Goal: Information Seeking & Learning: Find specific page/section

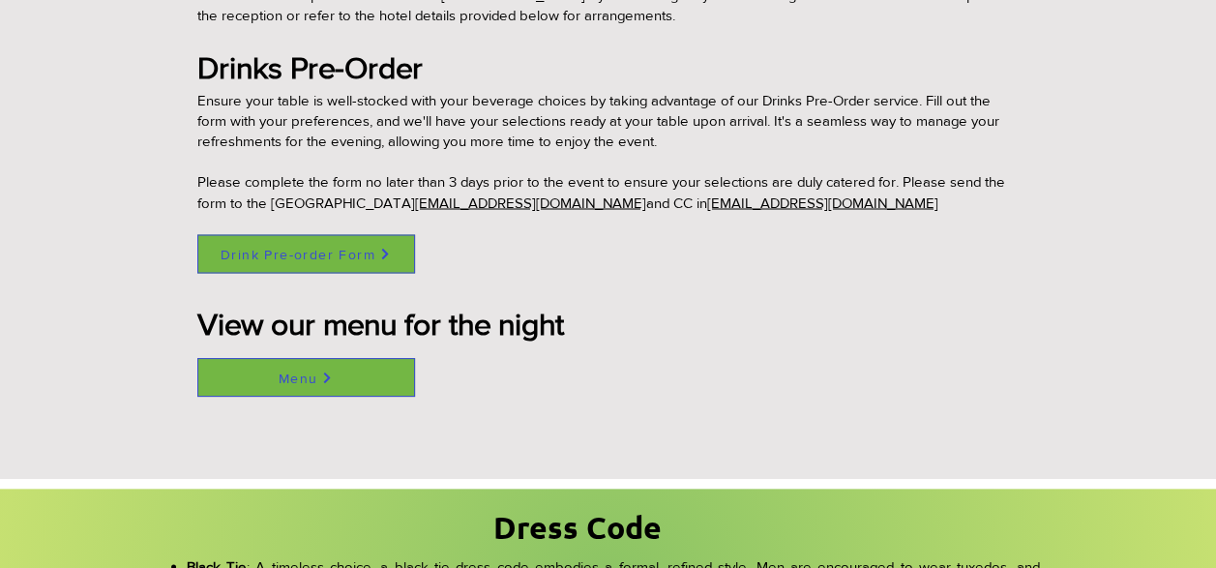
scroll to position [1567, 0]
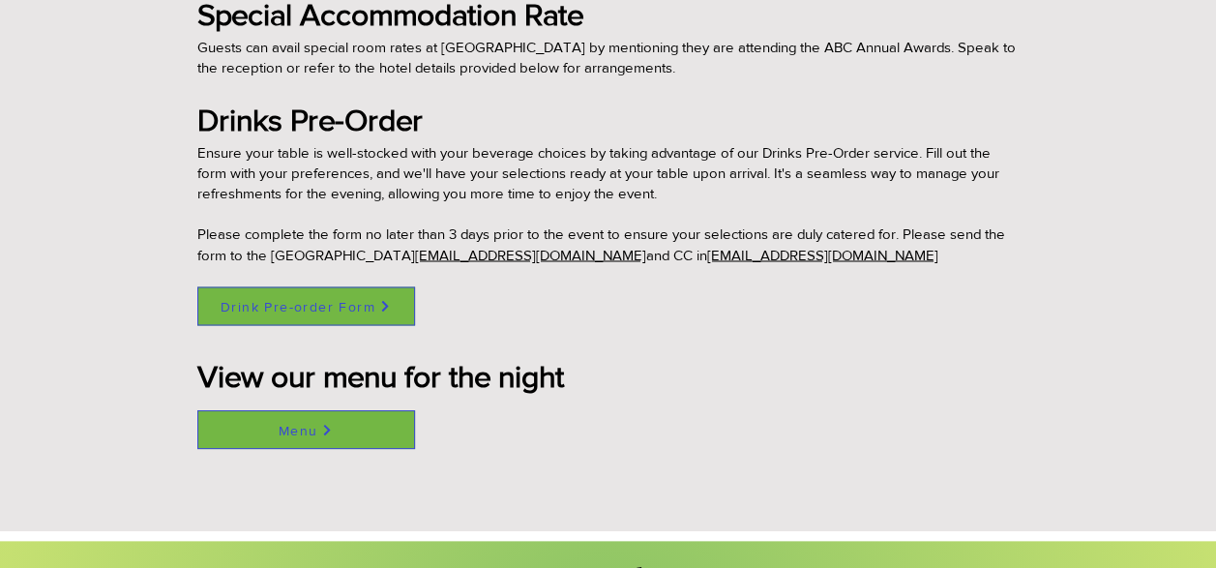
click at [305, 423] on span "Menu" at bounding box center [299, 429] width 40 height 15
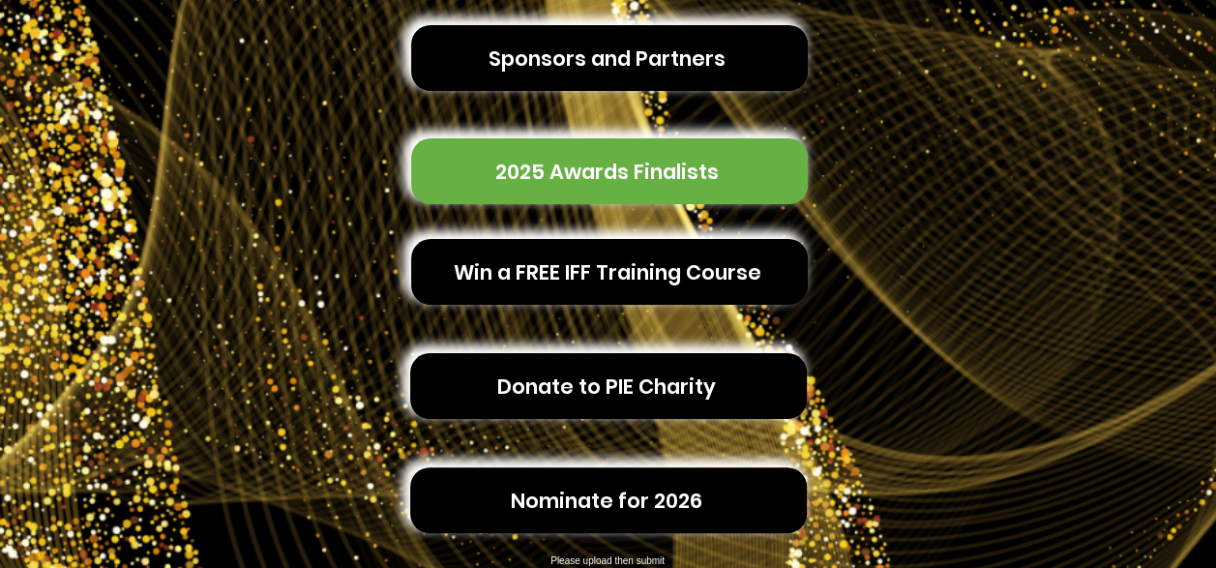
scroll to position [662, 0]
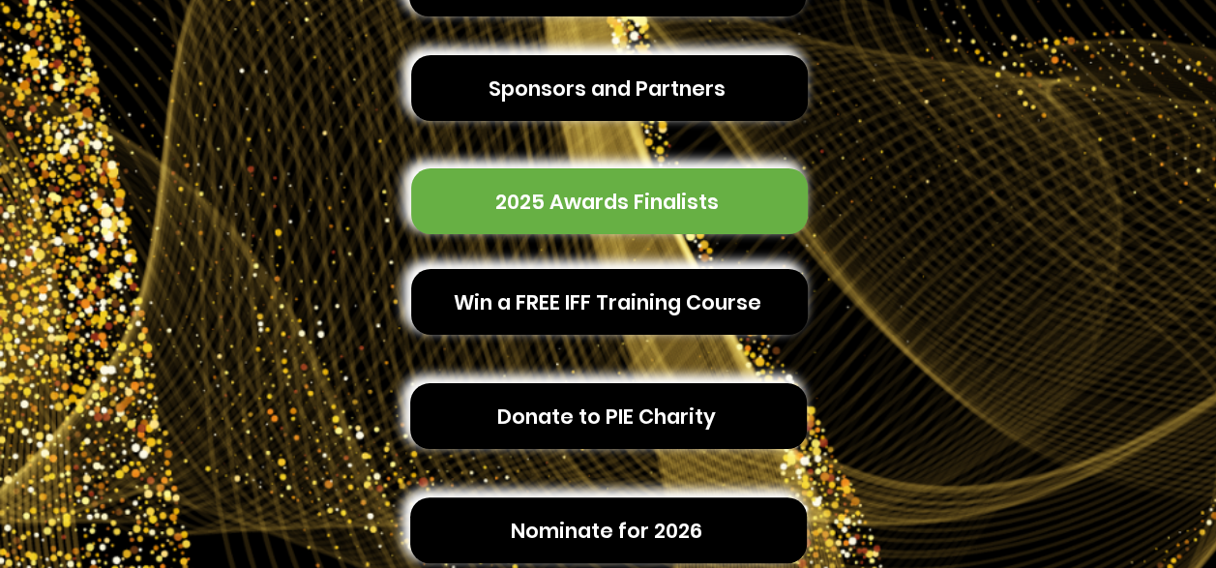
click at [585, 187] on span "2025 Awards Finalists" at bounding box center [606, 202] width 223 height 30
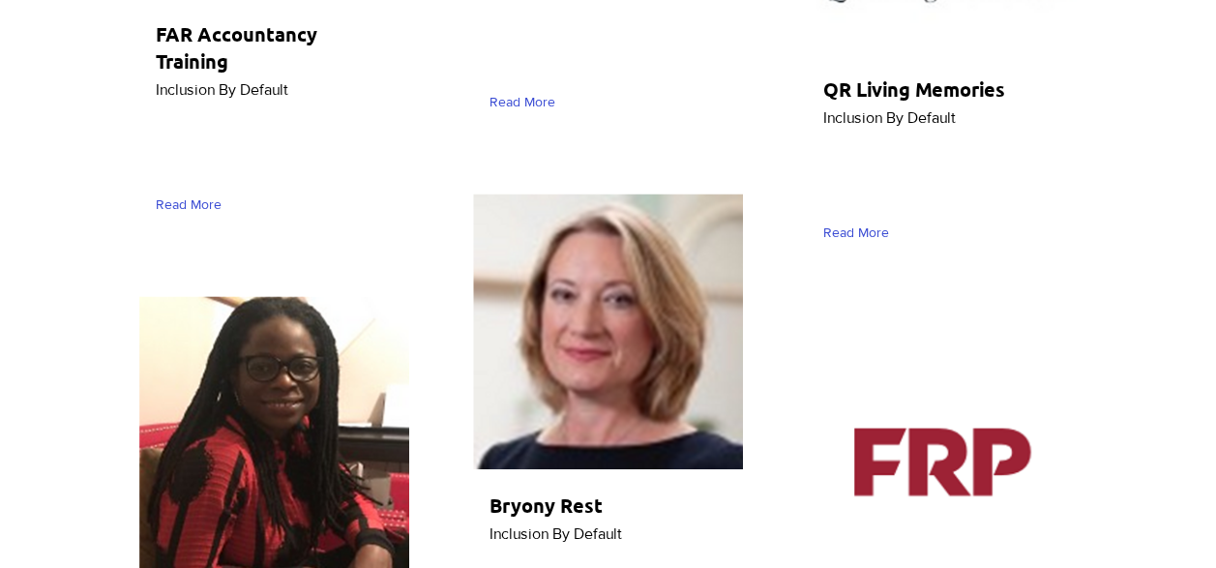
scroll to position [7835, 0]
